Goal: Task Accomplishment & Management: Use online tool/utility

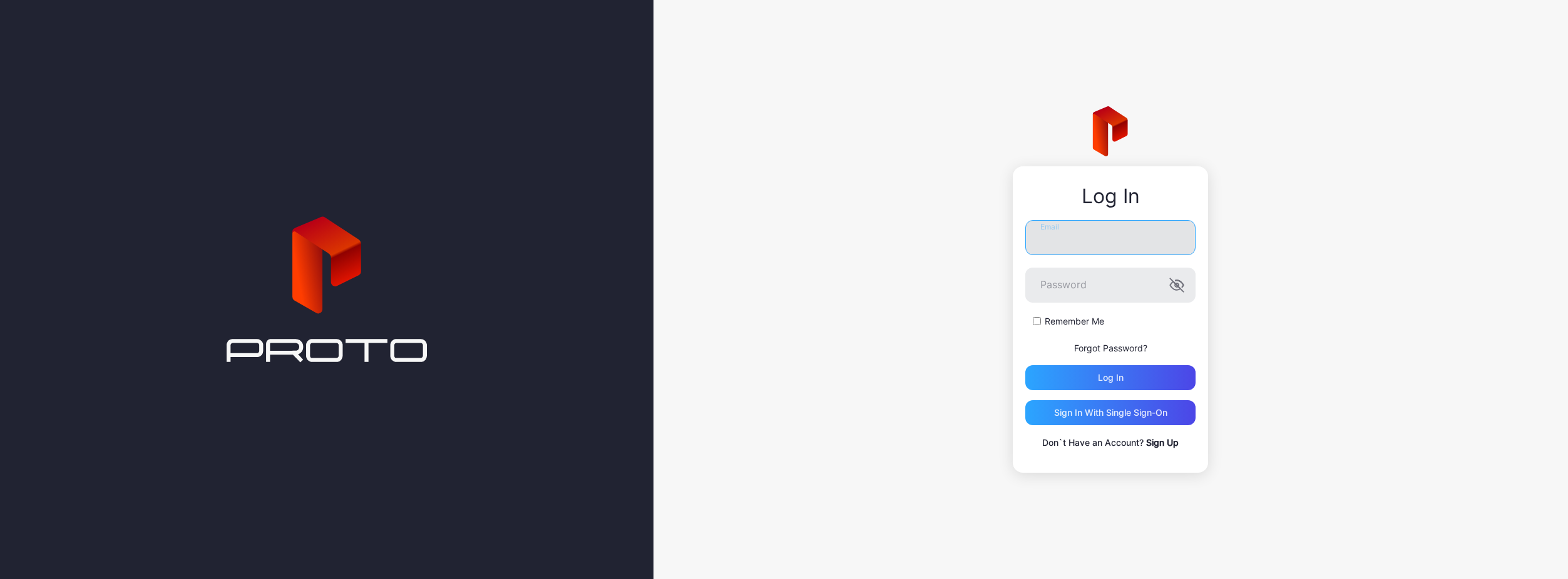
click at [1097, 230] on input "Email" at bounding box center [1111, 237] width 170 height 35
type input "**********"
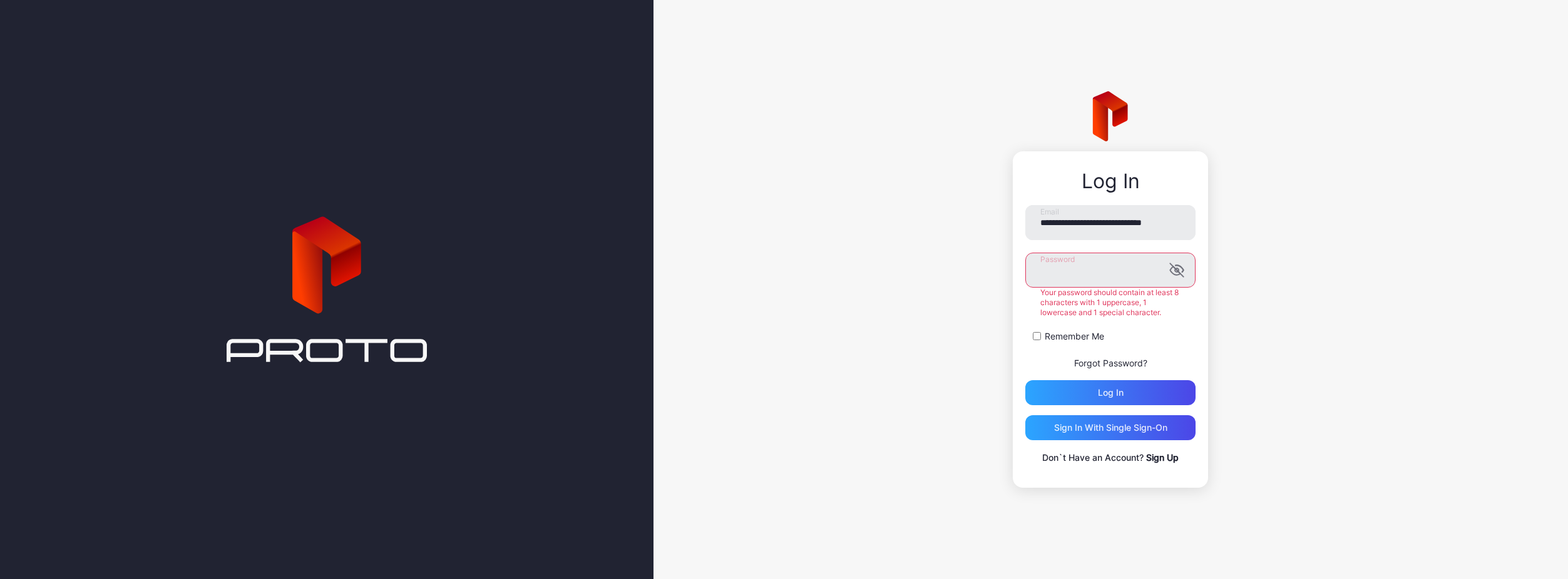
click at [1026, 380] on button "Log in" at bounding box center [1111, 392] width 170 height 25
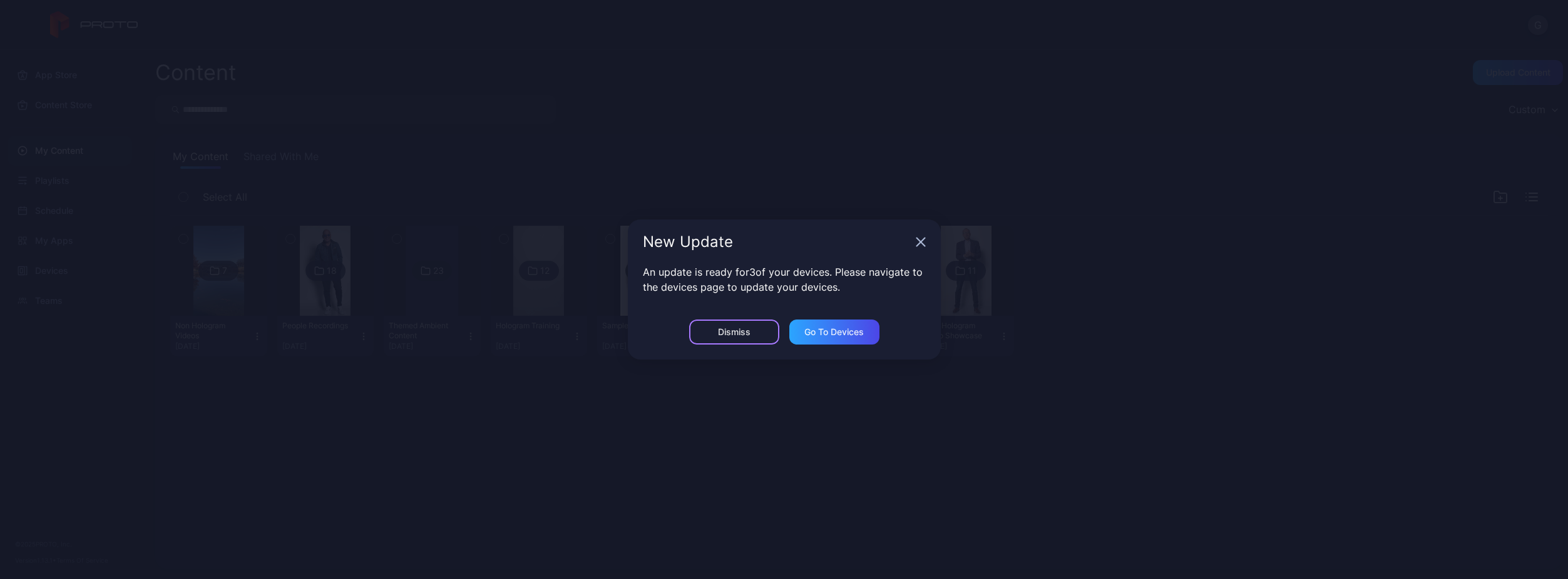
click at [755, 337] on div "Dismiss" at bounding box center [734, 332] width 90 height 25
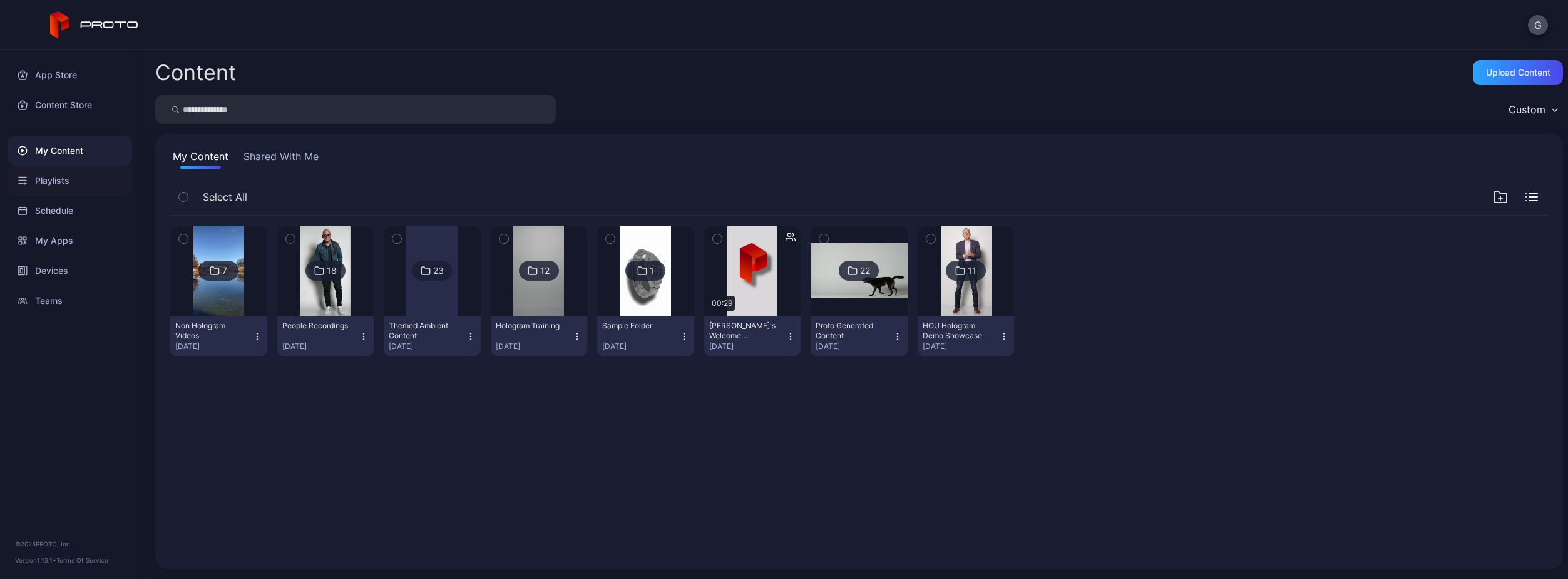
click at [86, 181] on div "Playlists" at bounding box center [70, 180] width 125 height 30
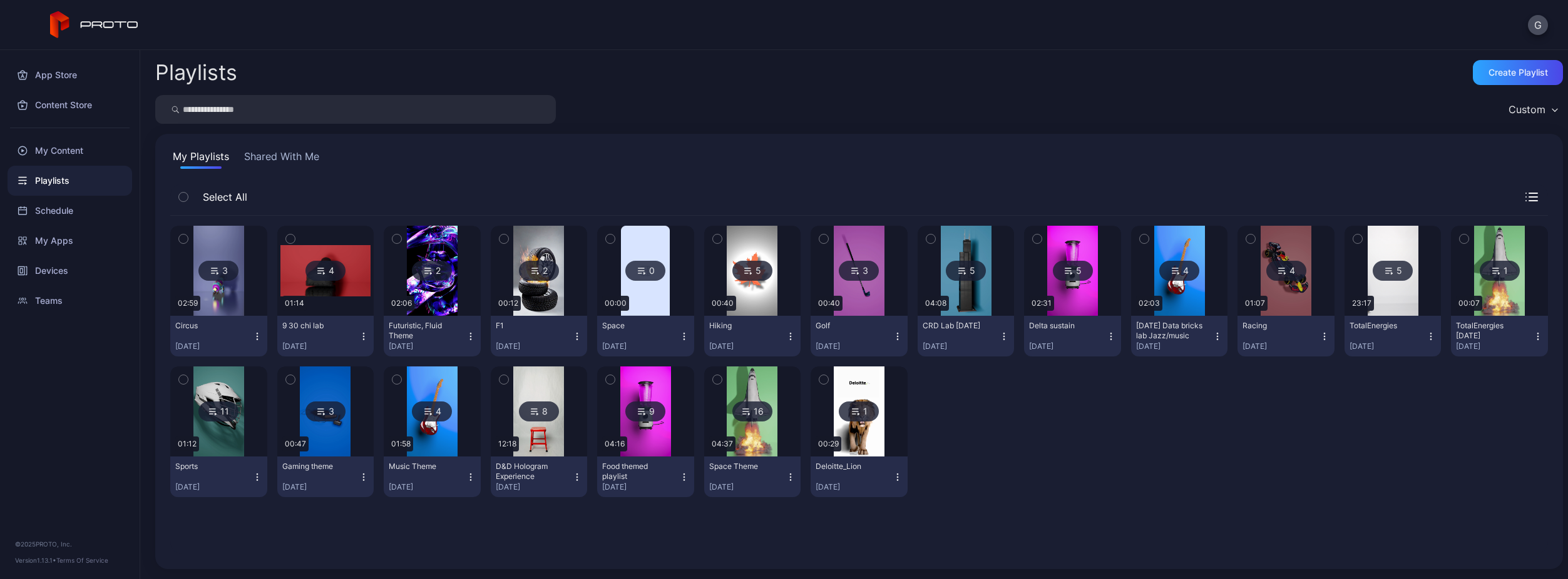
click at [80, 126] on div at bounding box center [70, 128] width 139 height 15
click at [80, 141] on div "My Content" at bounding box center [70, 150] width 125 height 30
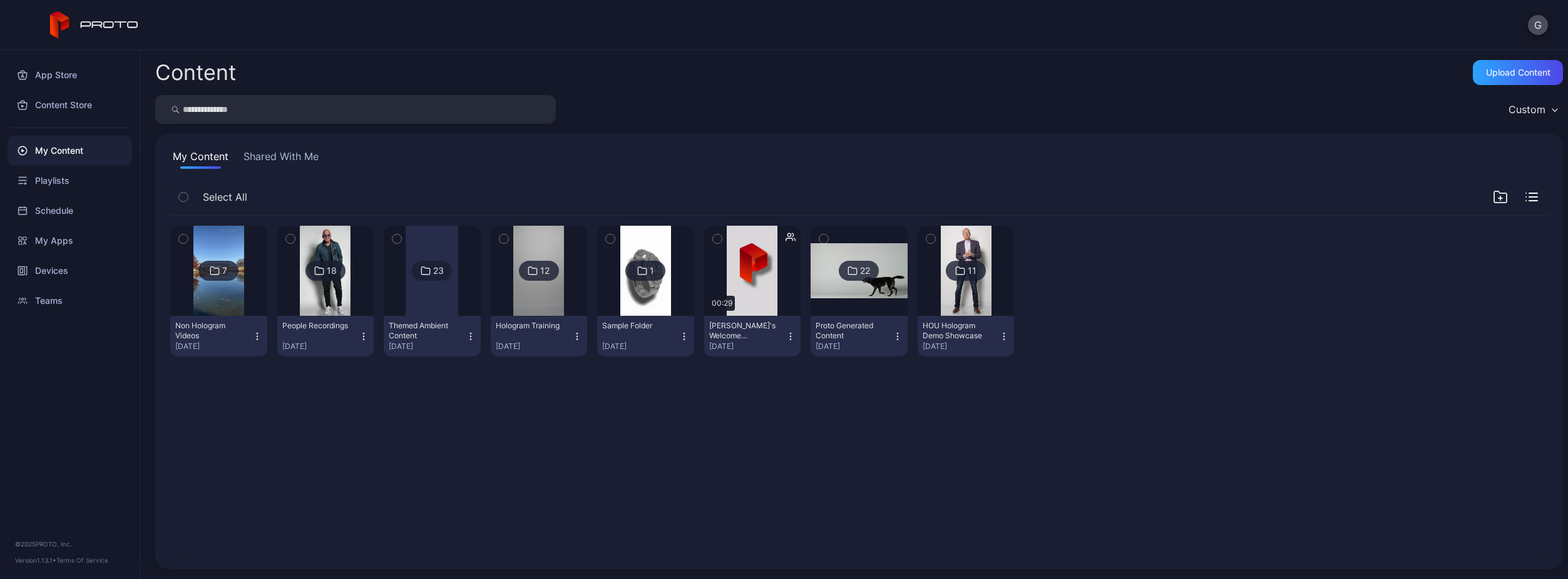
click at [879, 306] on div at bounding box center [858, 271] width 90 height 90
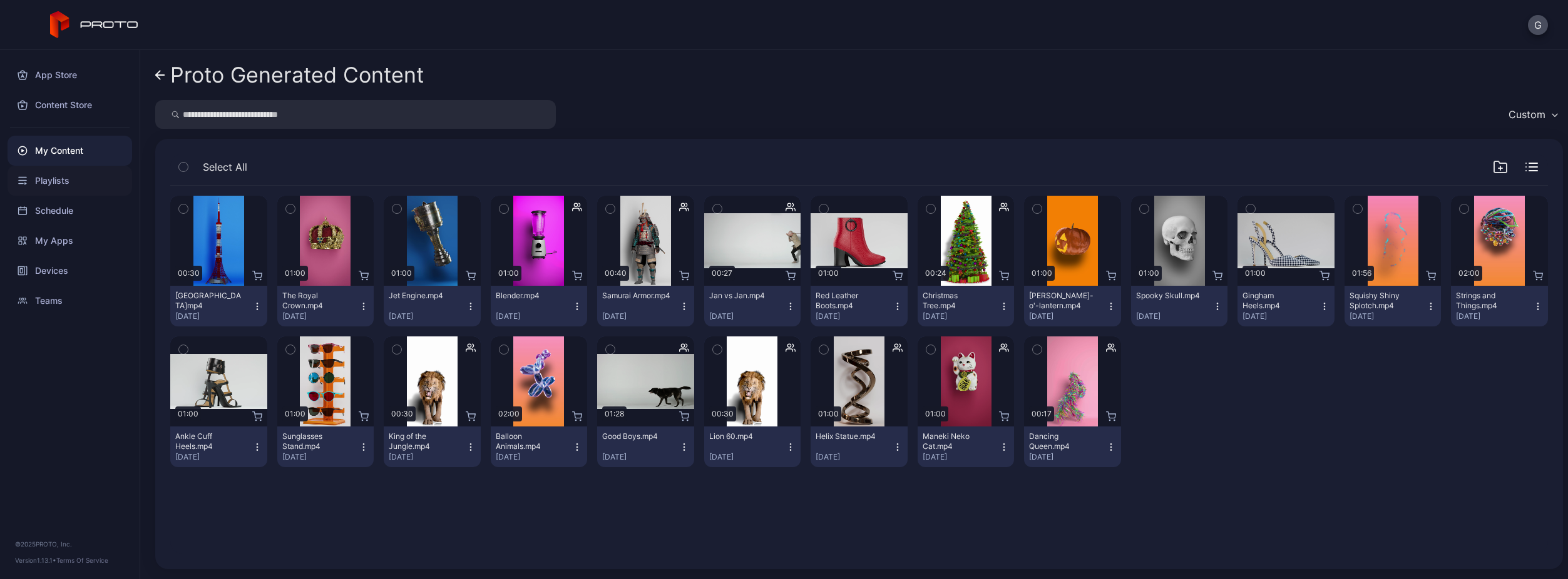
click at [44, 171] on div "Playlists" at bounding box center [70, 180] width 125 height 30
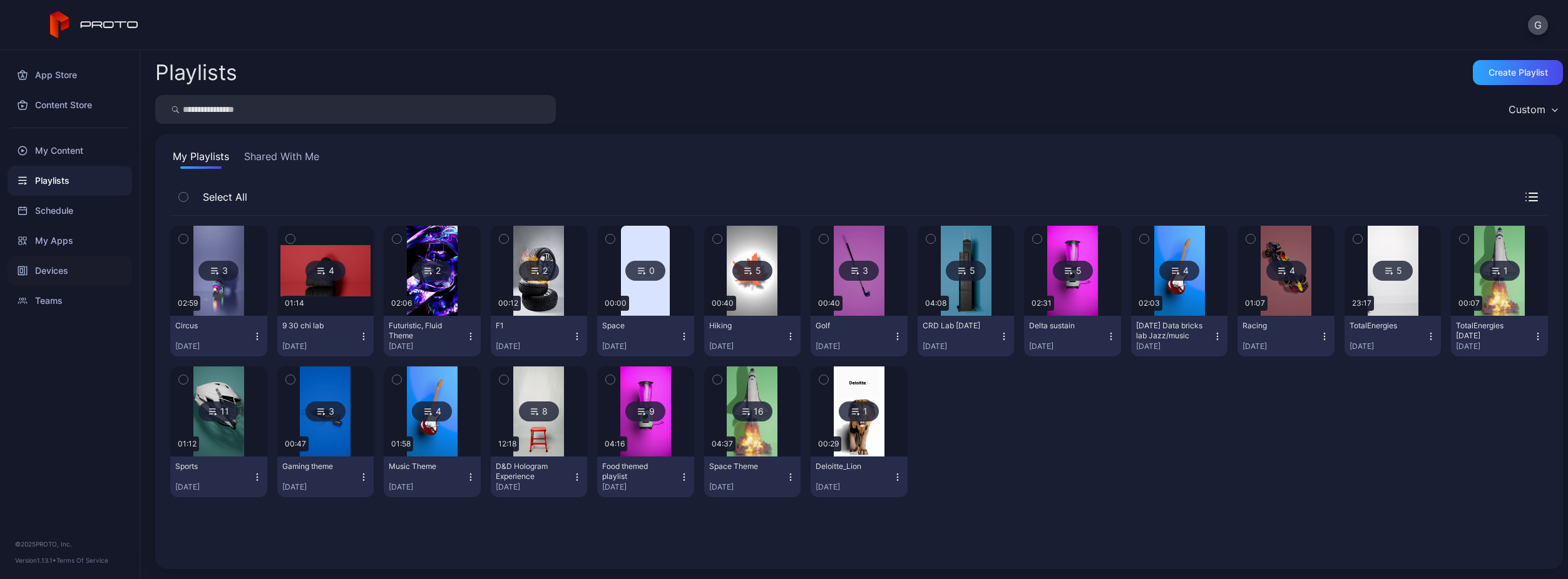
click at [66, 272] on div "Devices" at bounding box center [70, 270] width 125 height 30
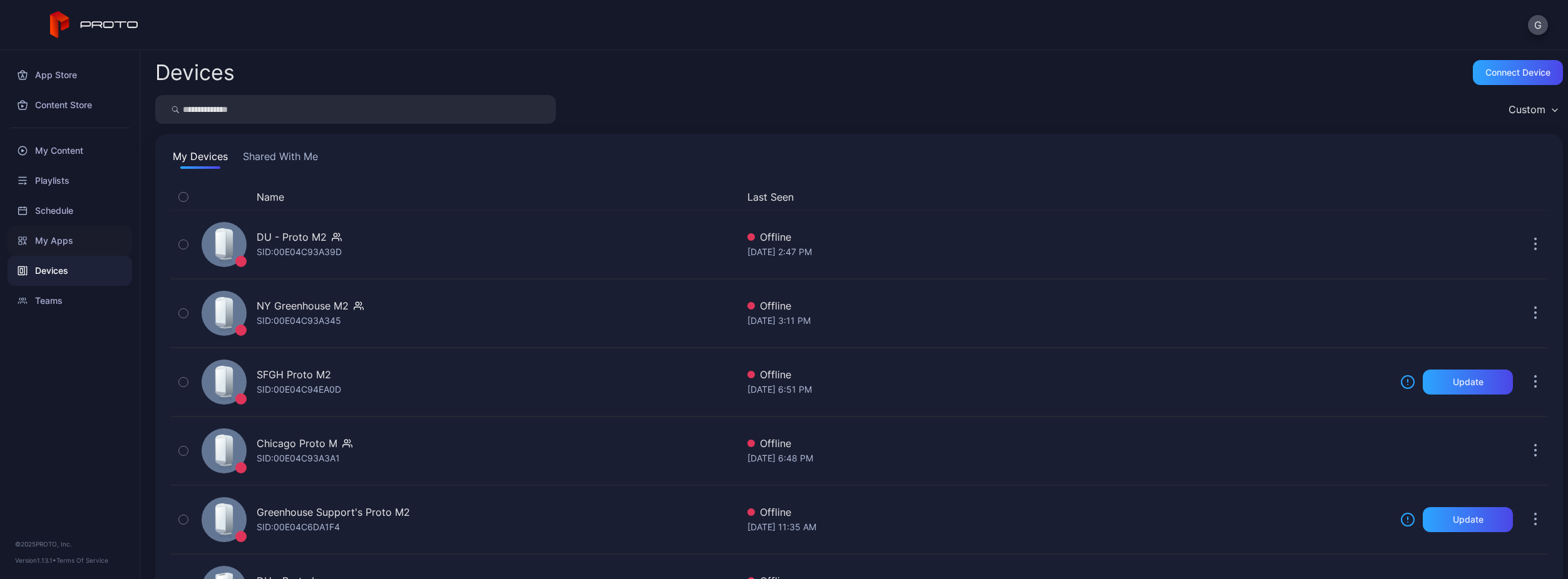
click at [65, 232] on div "My Apps" at bounding box center [70, 241] width 125 height 30
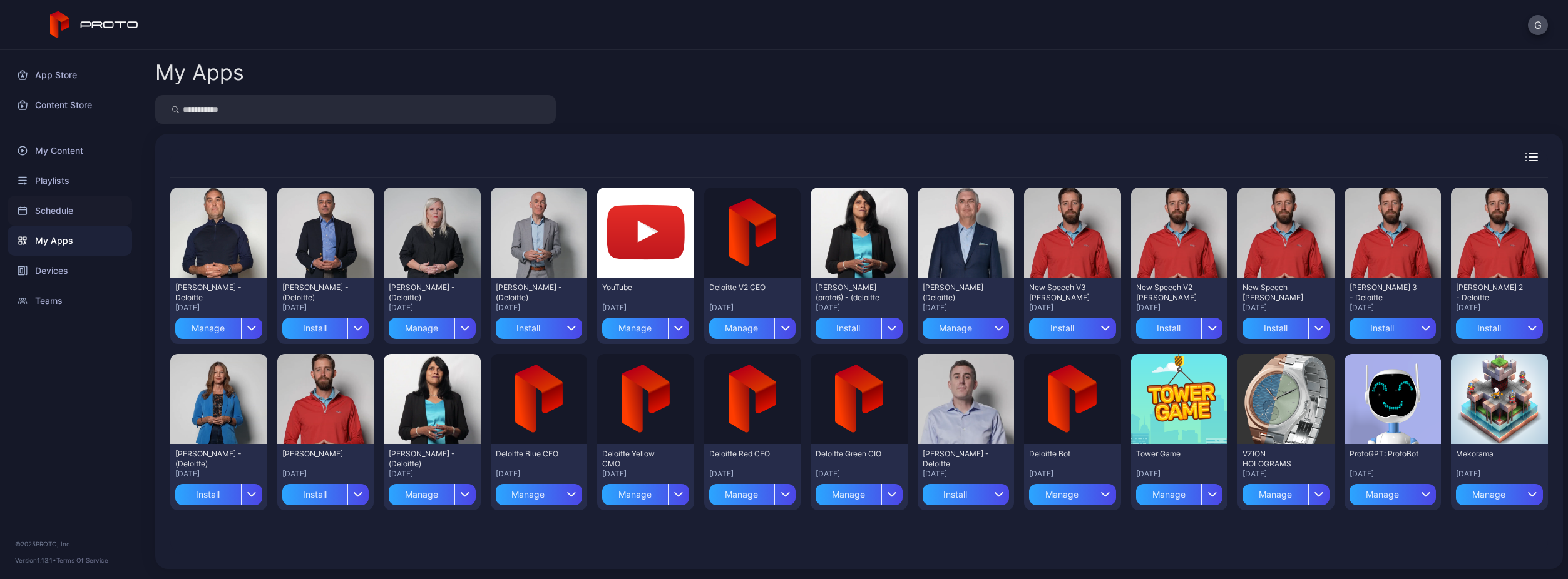
click at [70, 220] on div "Schedule" at bounding box center [70, 211] width 125 height 30
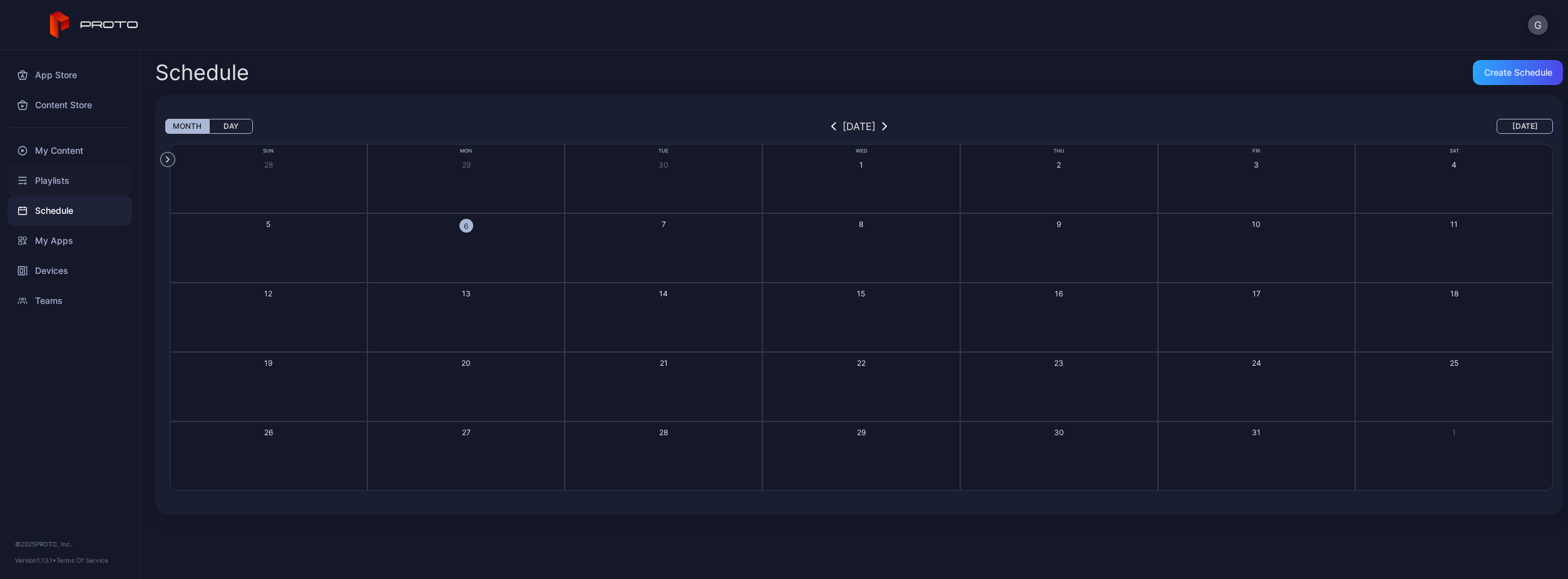
click at [89, 173] on div "Playlists" at bounding box center [70, 180] width 125 height 30
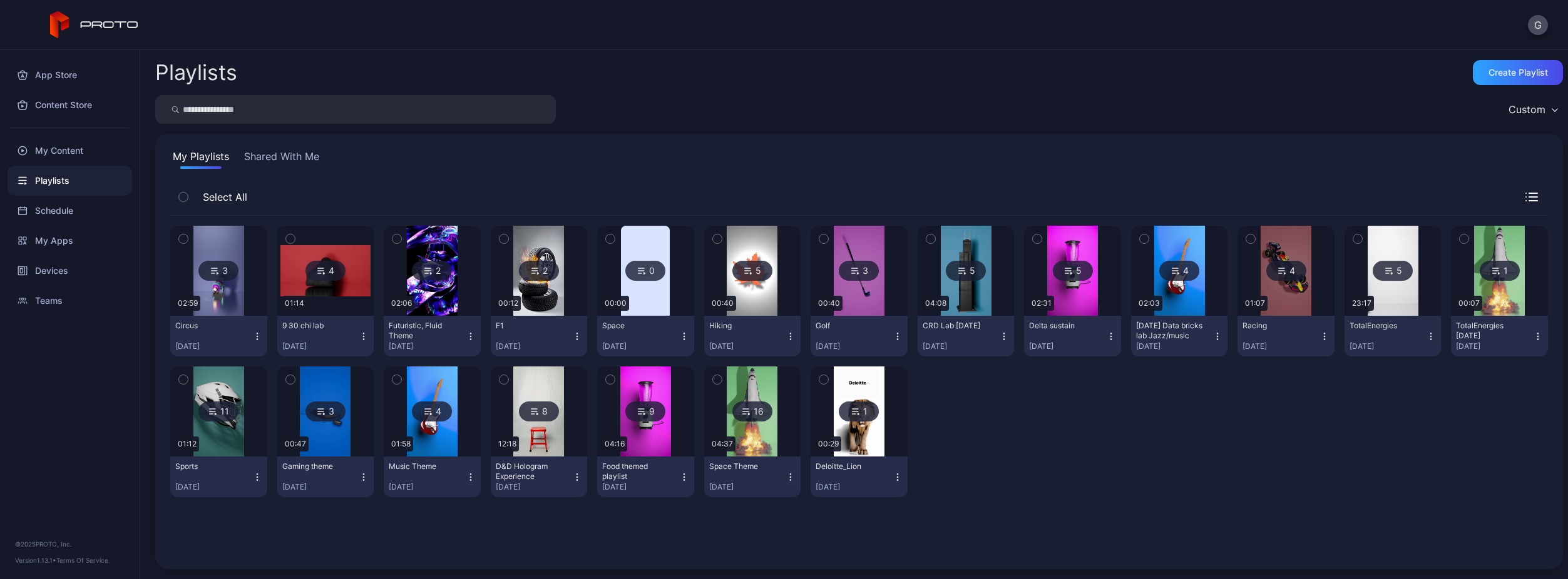
click at [74, 135] on div at bounding box center [70, 128] width 139 height 15
click at [77, 150] on div "My Content" at bounding box center [70, 150] width 125 height 30
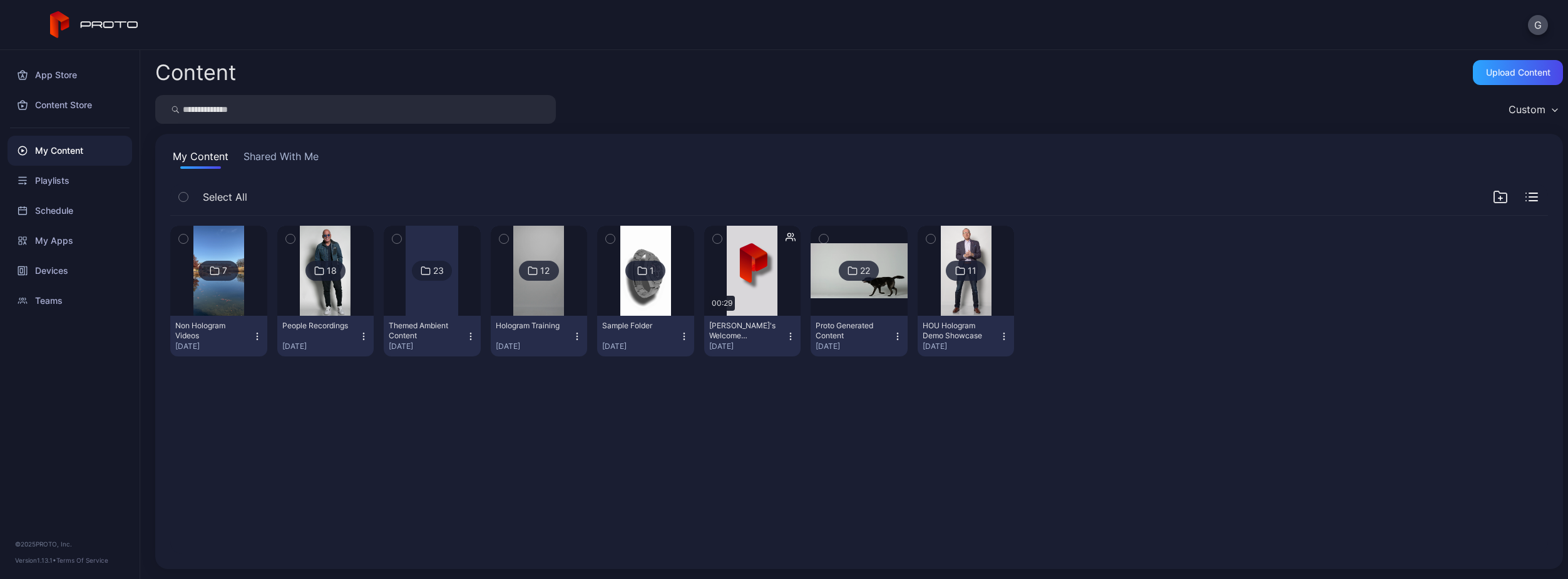
click at [460, 293] on div at bounding box center [432, 271] width 90 height 90
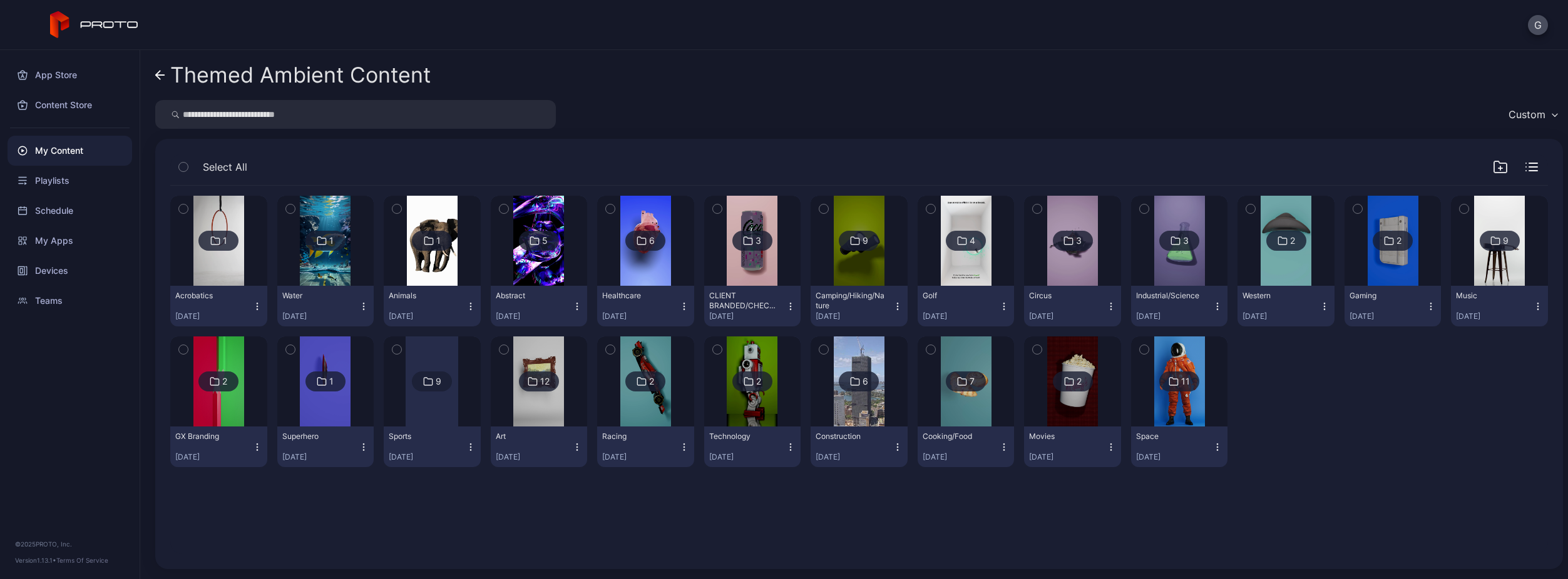
click at [892, 305] on icon "button" at bounding box center [897, 306] width 10 height 10
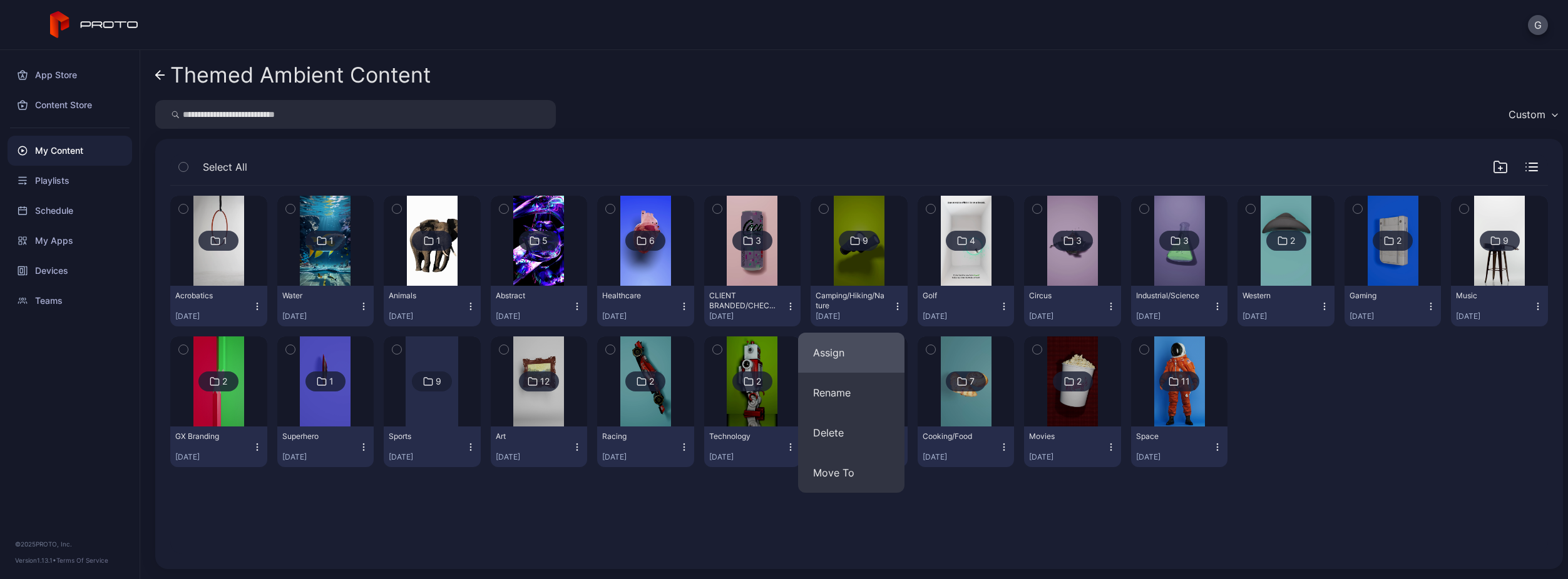
click at [882, 370] on button "Assign" at bounding box center [851, 353] width 106 height 40
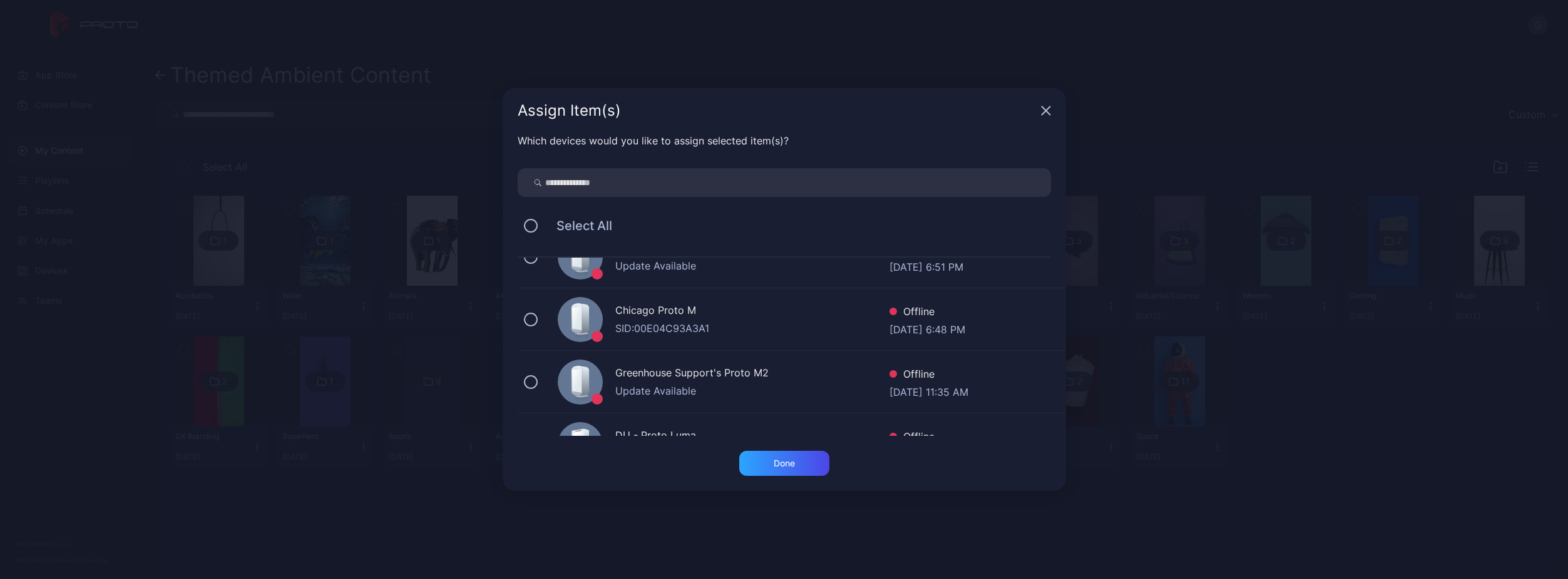
scroll to position [313, 0]
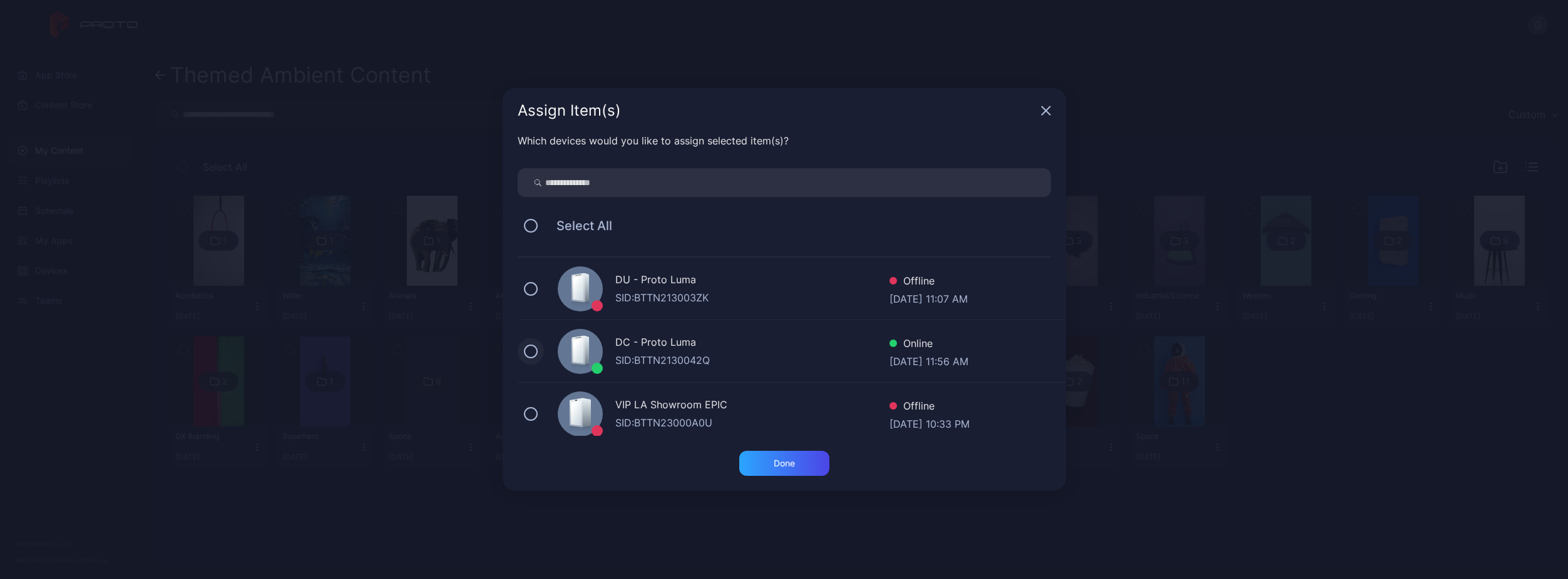
click at [536, 354] on button at bounding box center [531, 351] width 14 height 14
click at [799, 472] on div "Done" at bounding box center [784, 464] width 90 height 25
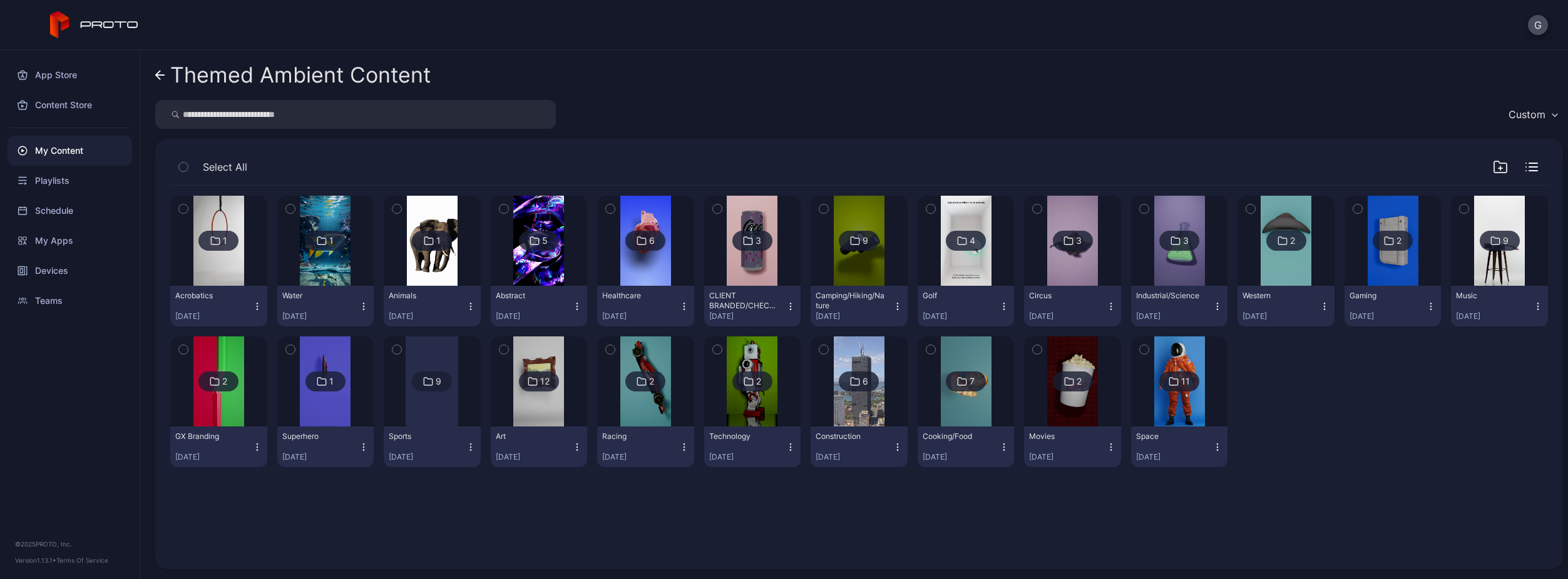
click at [852, 522] on div "1 Acrobatics [DATE] 1 Water [DATE] 1 Animals [DATE] 5 Abstract [DATE] 6 Healthc…" at bounding box center [859, 370] width 1398 height 389
click at [64, 275] on div "Devices" at bounding box center [70, 270] width 125 height 30
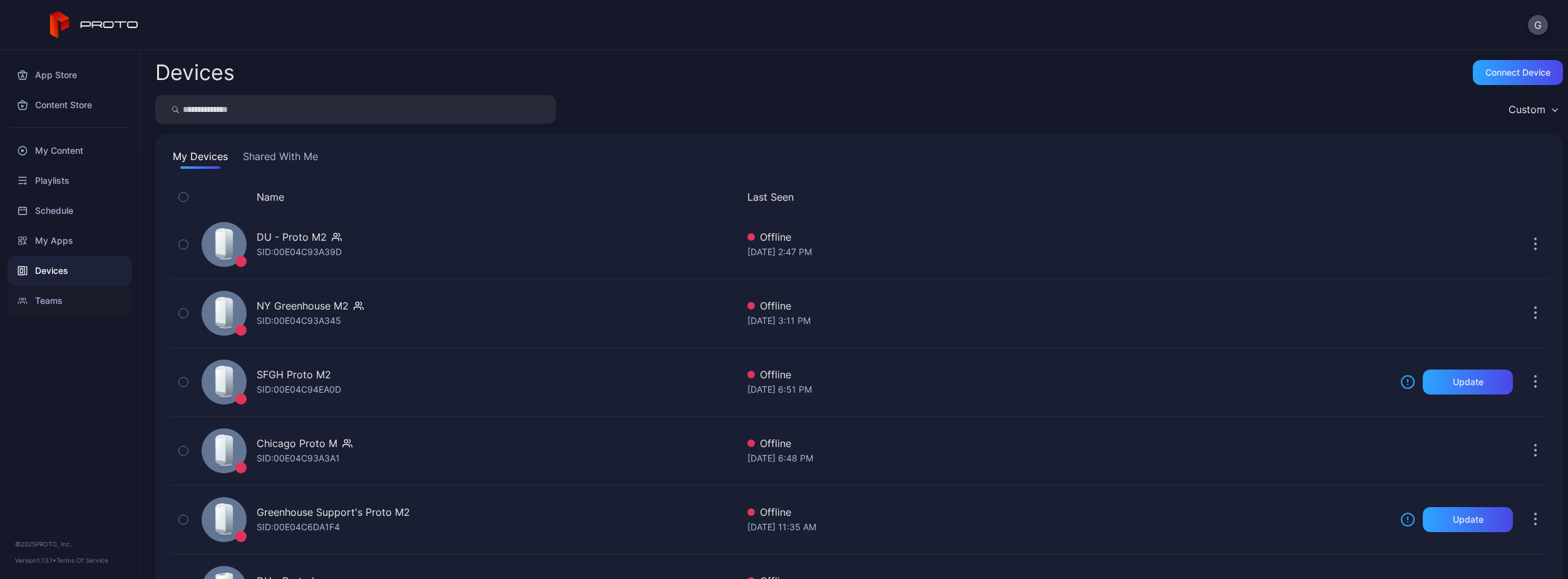
click at [60, 305] on div "Teams" at bounding box center [70, 300] width 125 height 30
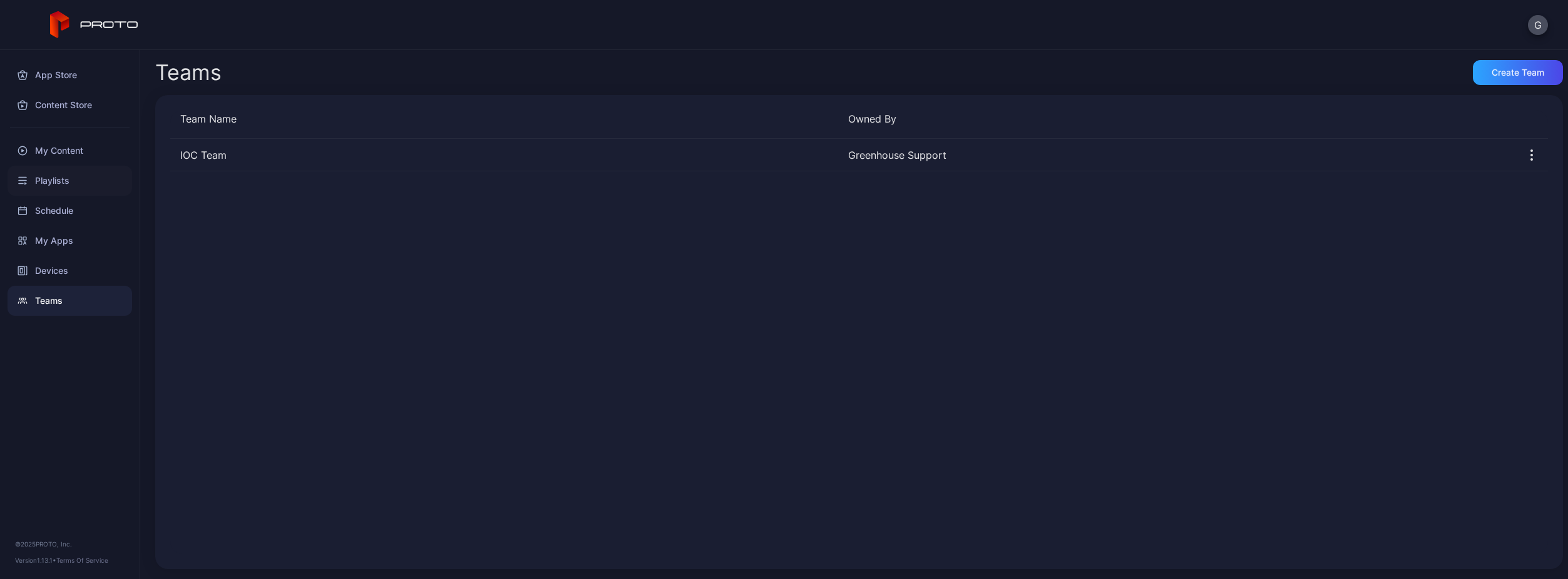
click at [67, 188] on div "Playlists" at bounding box center [70, 180] width 125 height 30
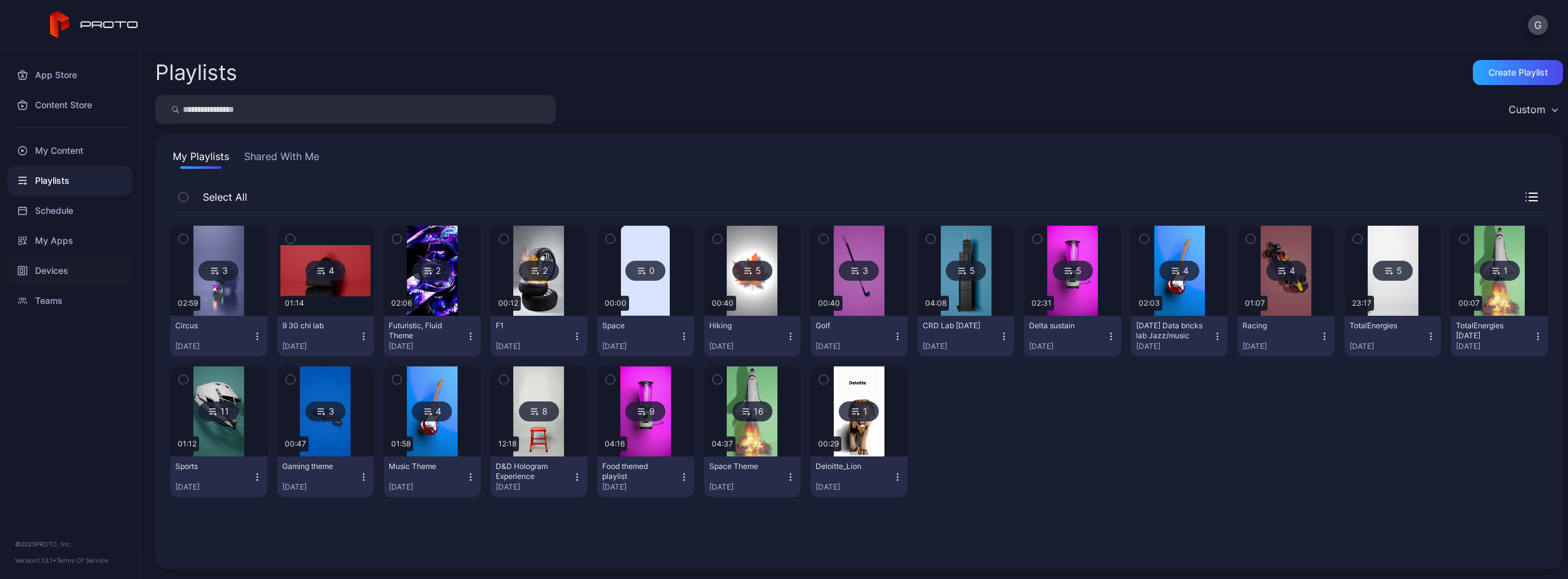
click at [70, 261] on div "Devices" at bounding box center [70, 270] width 125 height 30
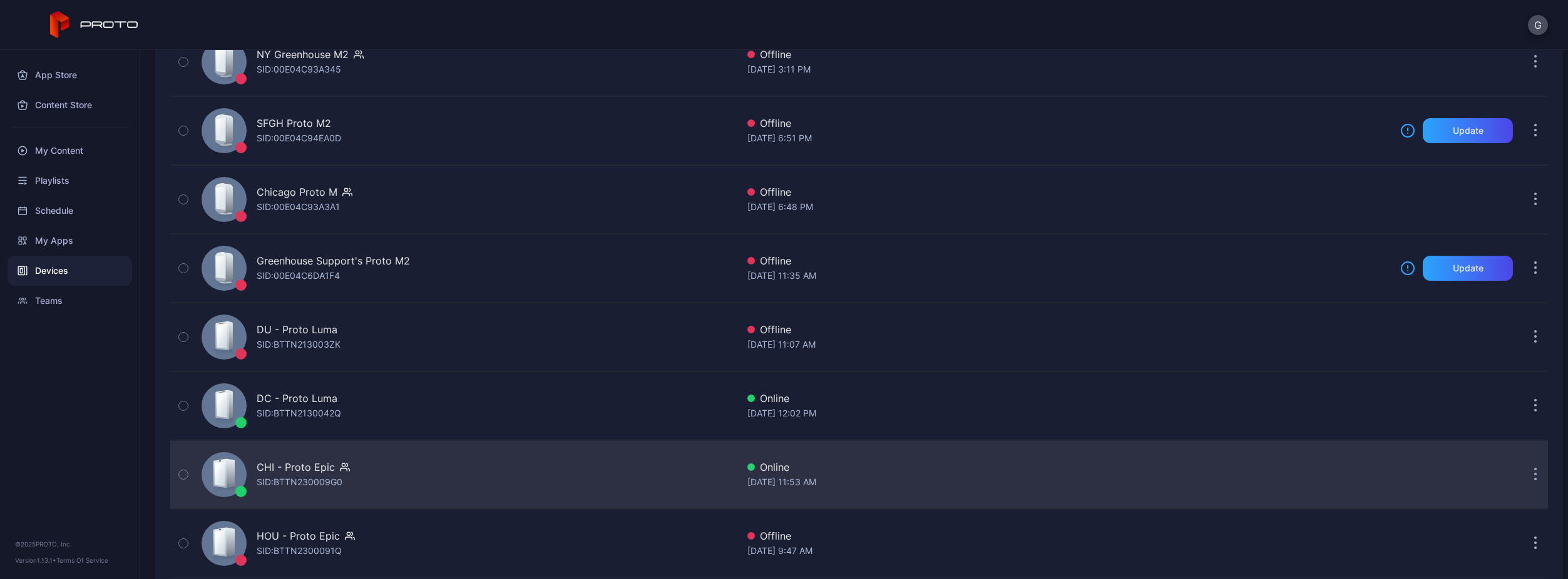
scroll to position [276, 0]
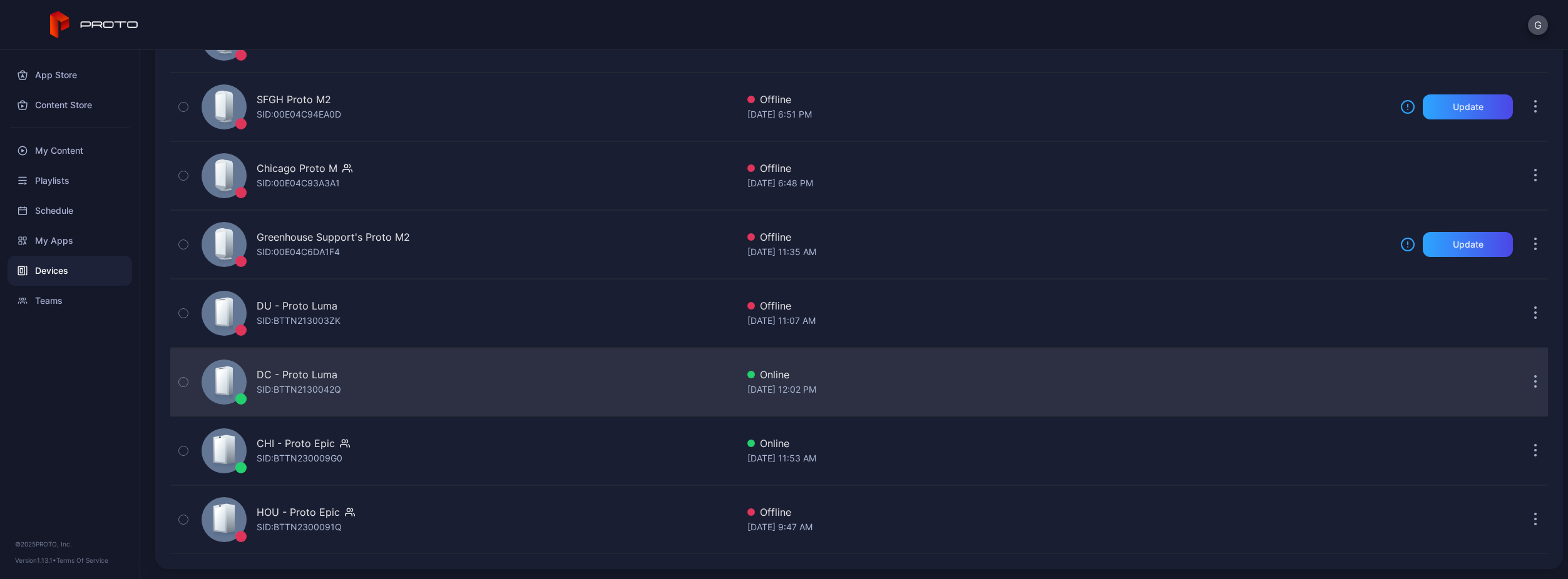
click at [337, 392] on div "SID: BTTN2130042Q" at bounding box center [298, 389] width 84 height 15
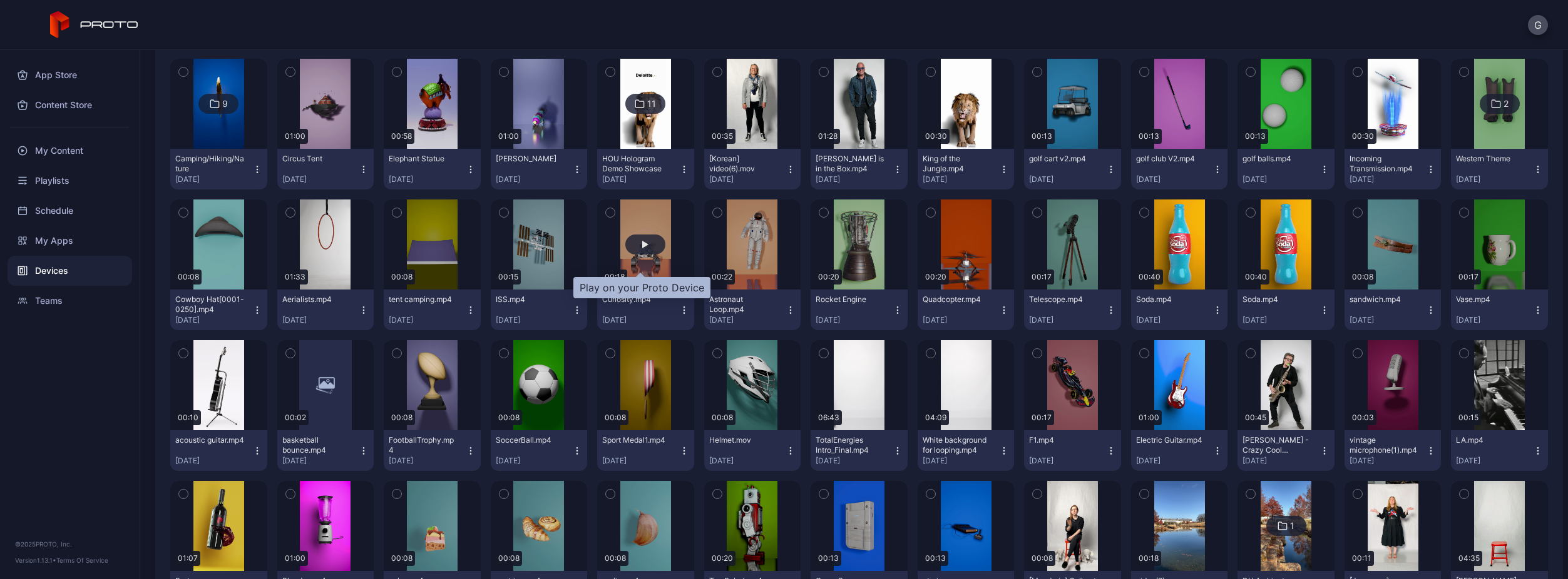
scroll to position [46, 0]
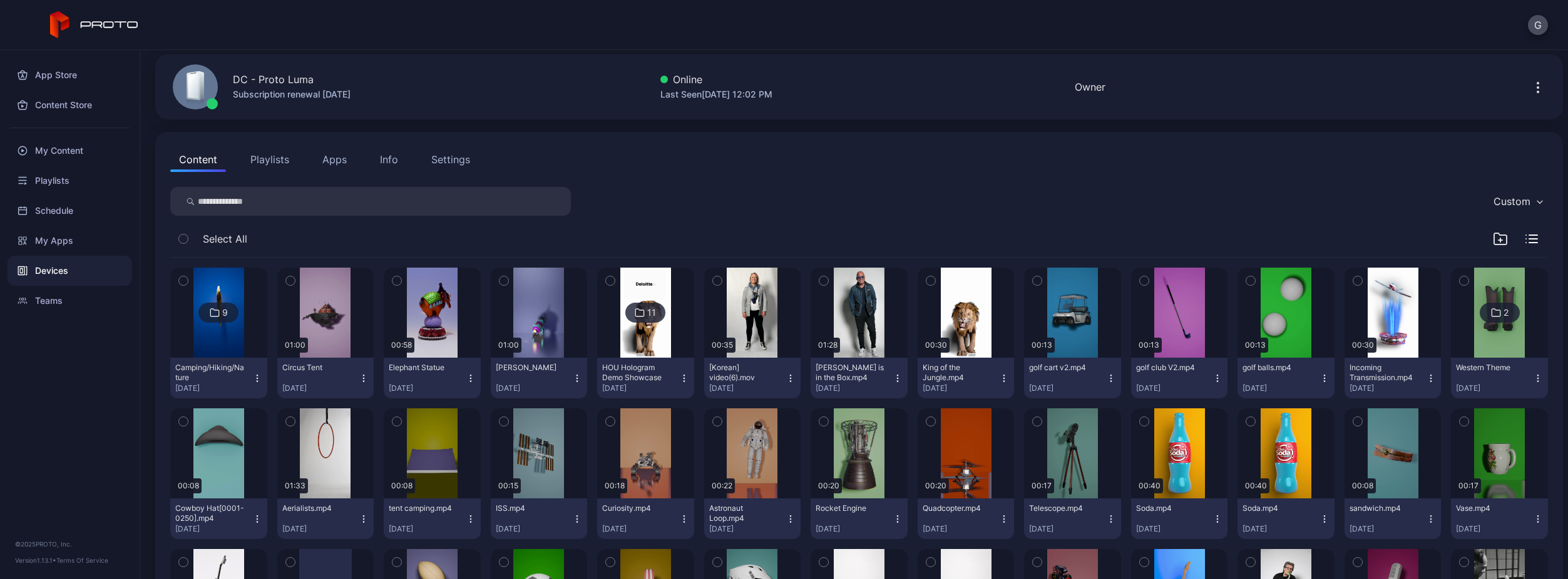
click at [279, 165] on button "Playlists" at bounding box center [270, 159] width 57 height 25
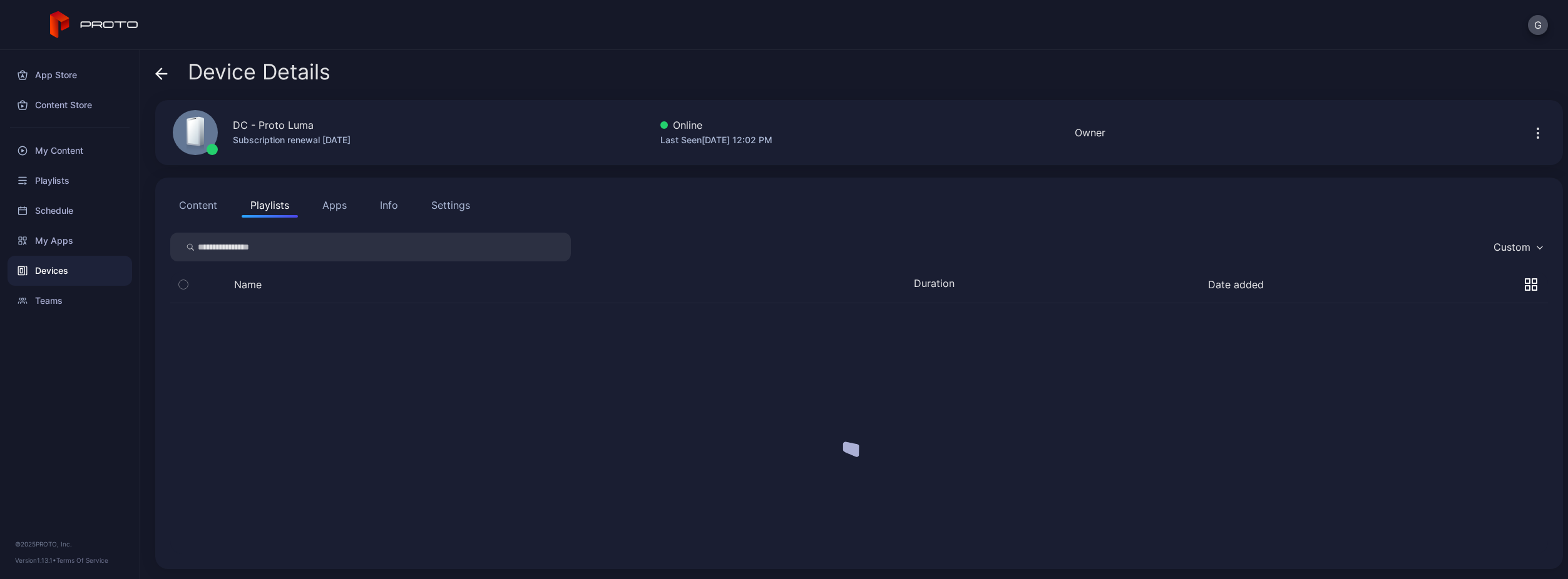
scroll to position [0, 0]
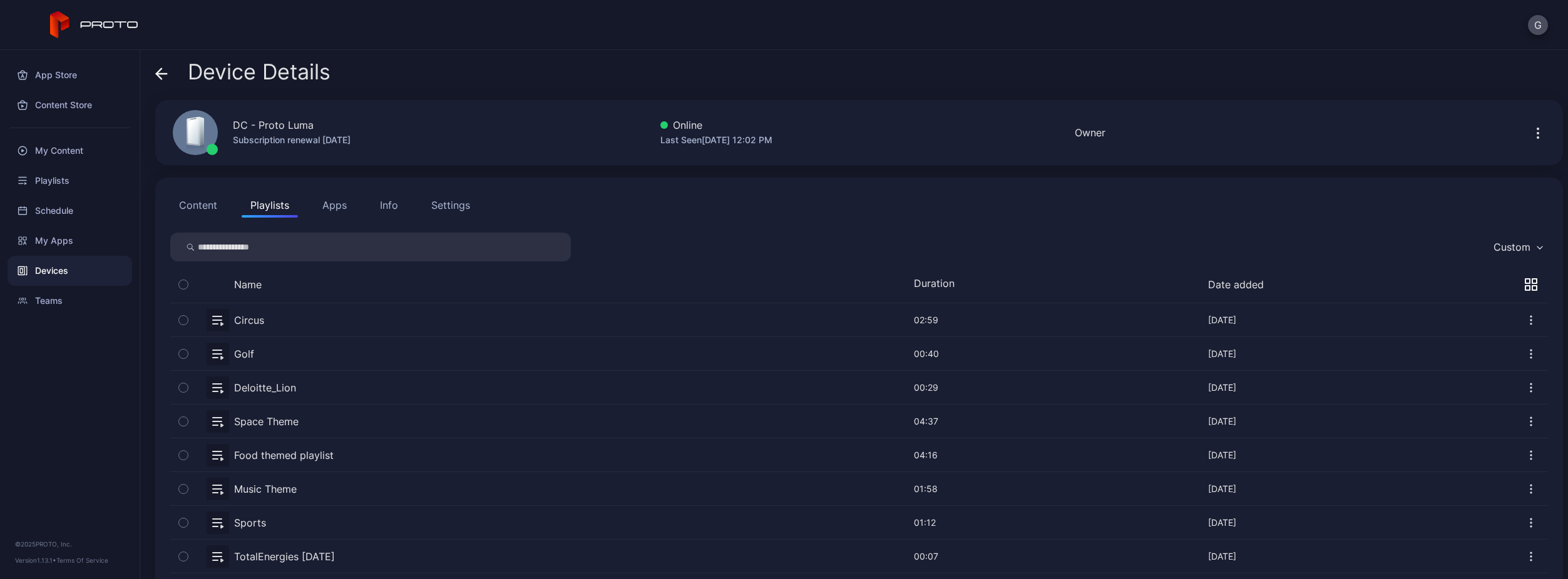
click at [208, 202] on button "Content" at bounding box center [198, 205] width 56 height 25
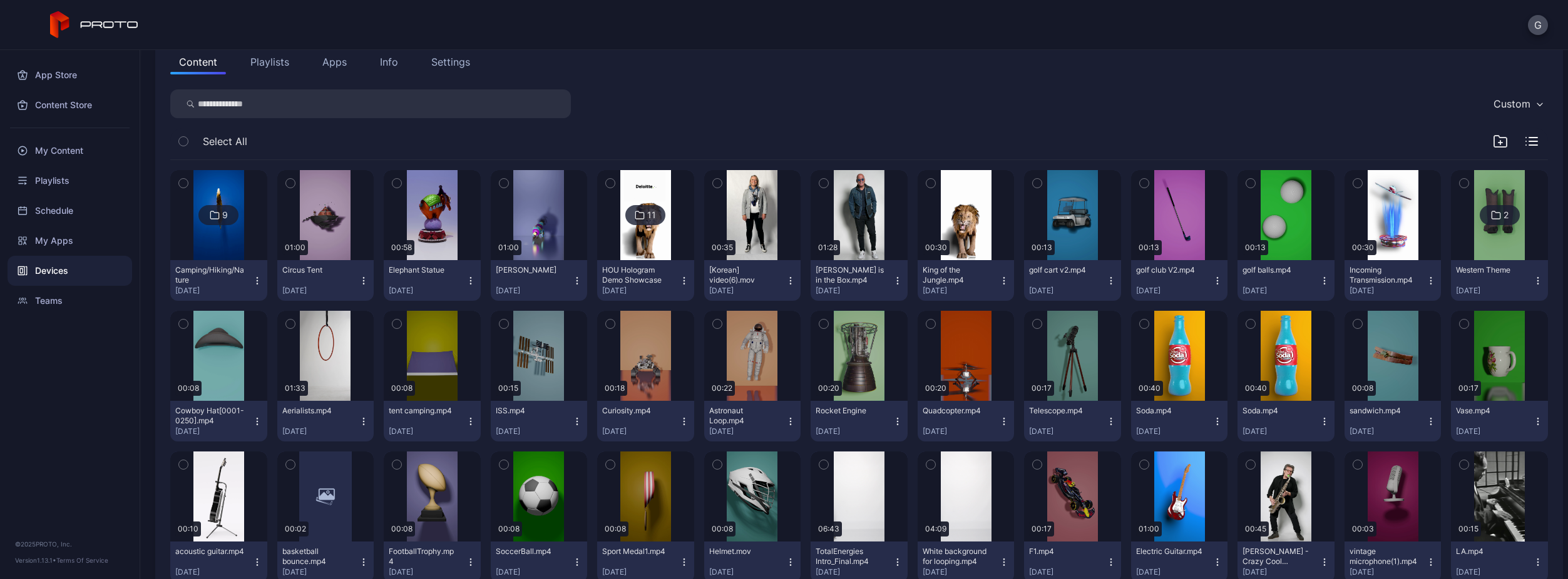
scroll to position [46, 0]
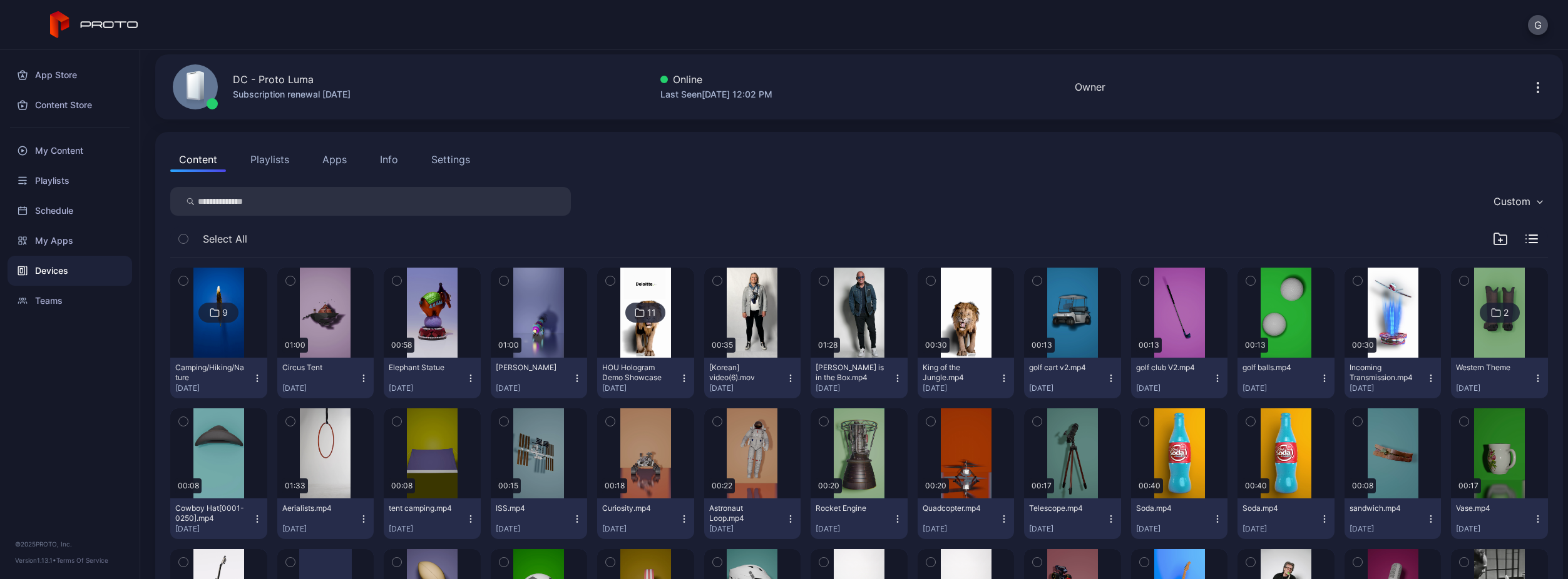
click at [198, 342] on img at bounding box center [218, 313] width 50 height 90
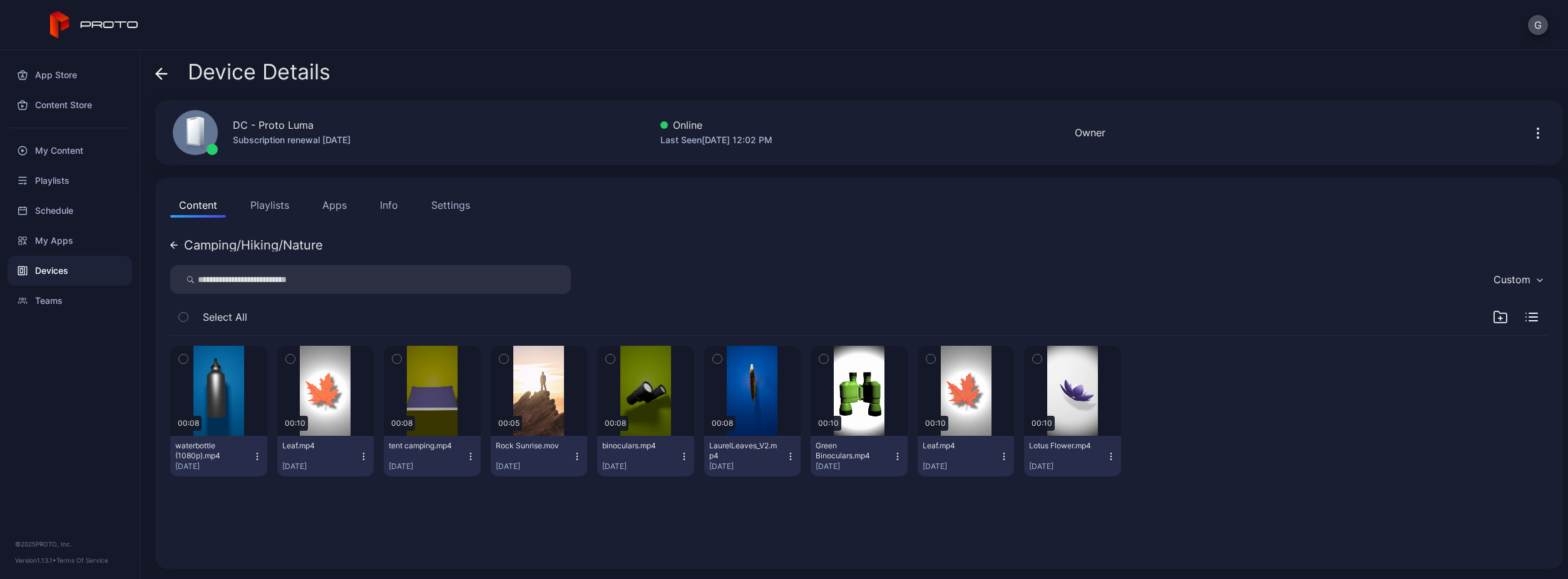
click at [1312, 502] on div "00:08 waterbottle (1080p).mp4 [DATE] 00:10 Leaf.mp4 [DATE] 00:08 tent camping.m…" at bounding box center [859, 445] width 1398 height 238
